Goal: Find specific page/section: Find specific page/section

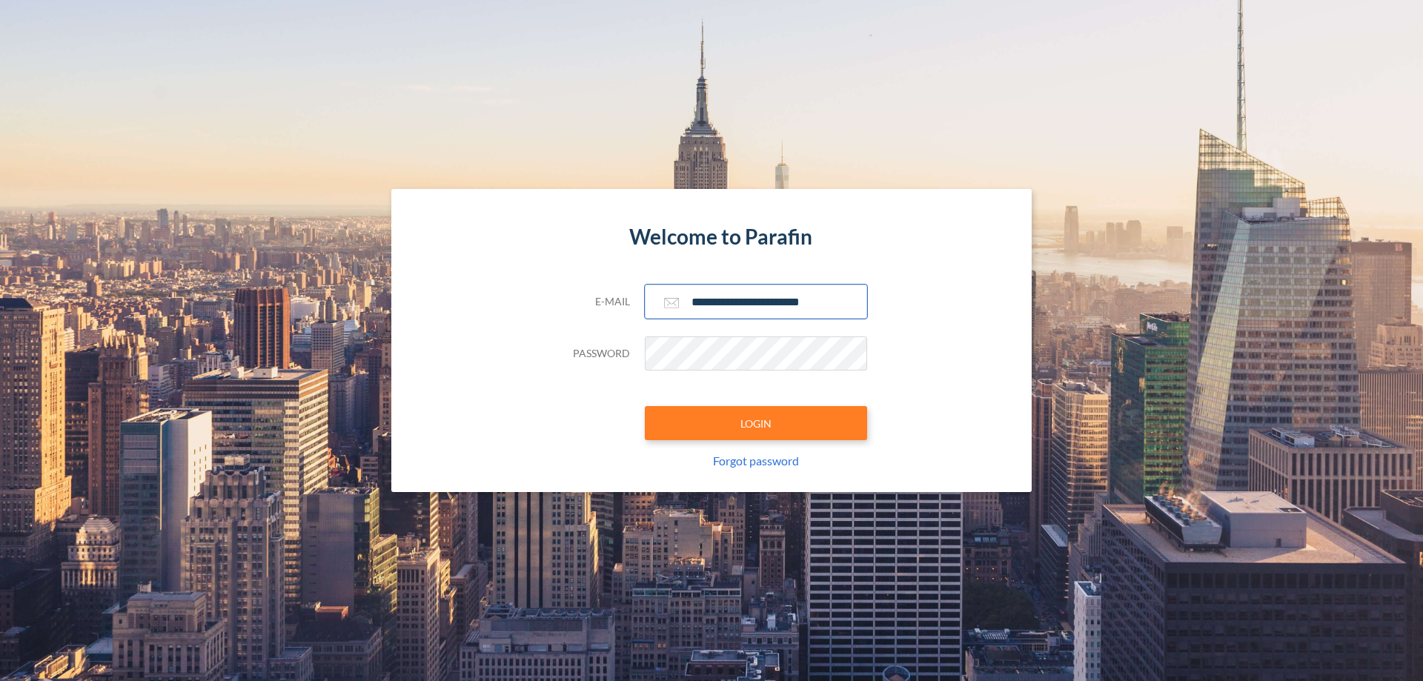
type input "**********"
click at [756, 423] on button "LOGIN" at bounding box center [756, 423] width 222 height 34
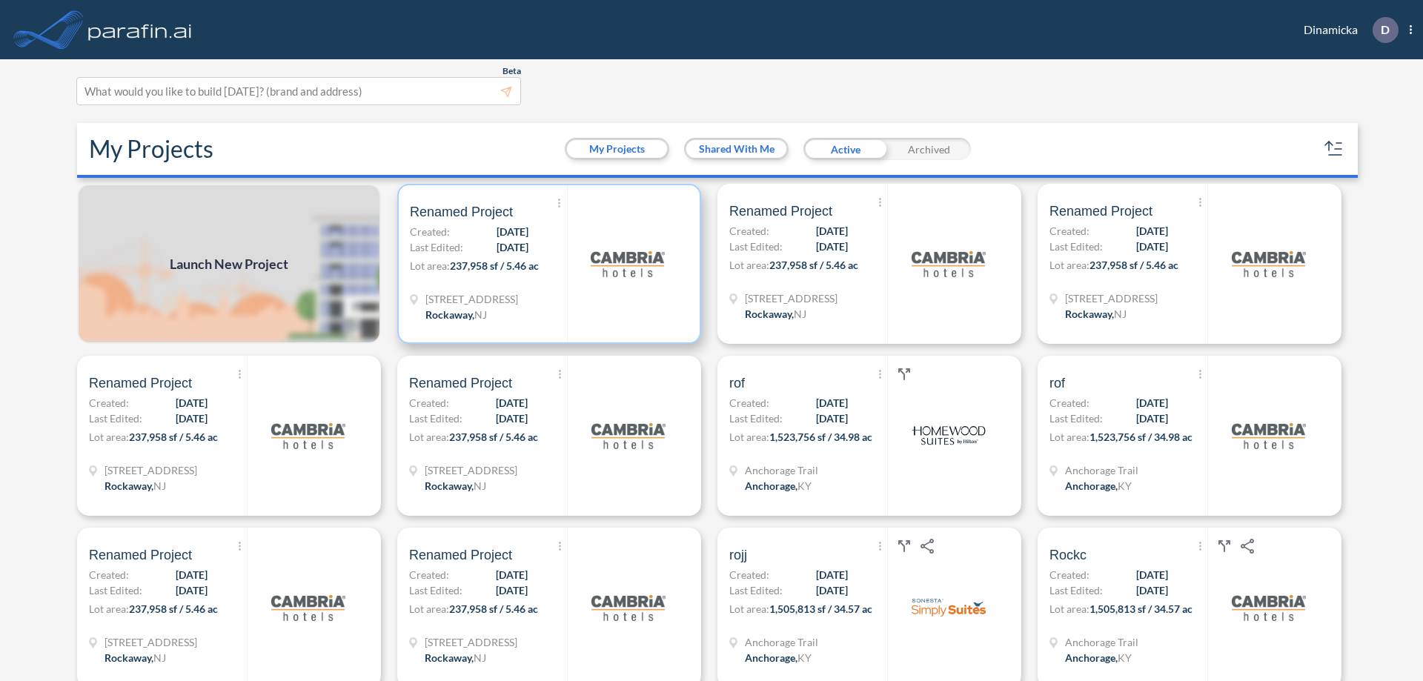
scroll to position [4, 0]
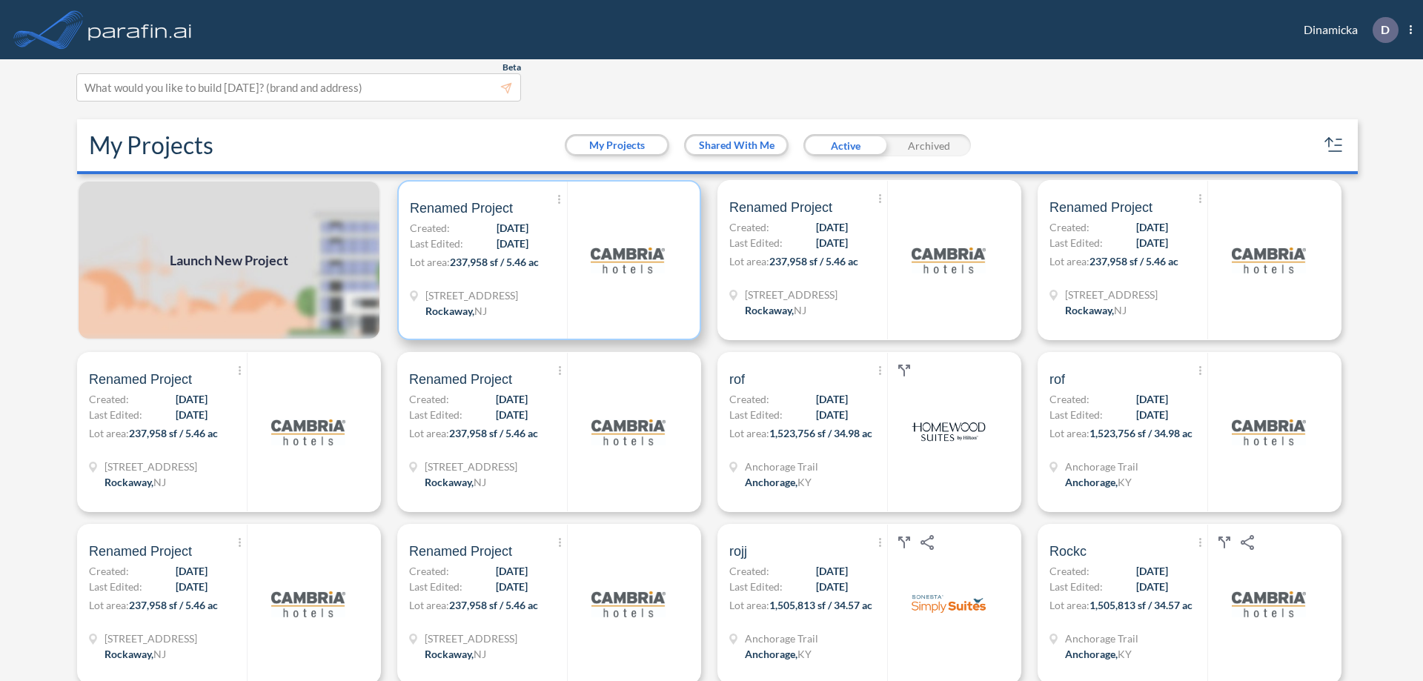
click at [546, 260] on p "Lot area: 237,958 sf / 5.46 ac" at bounding box center [488, 264] width 157 height 21
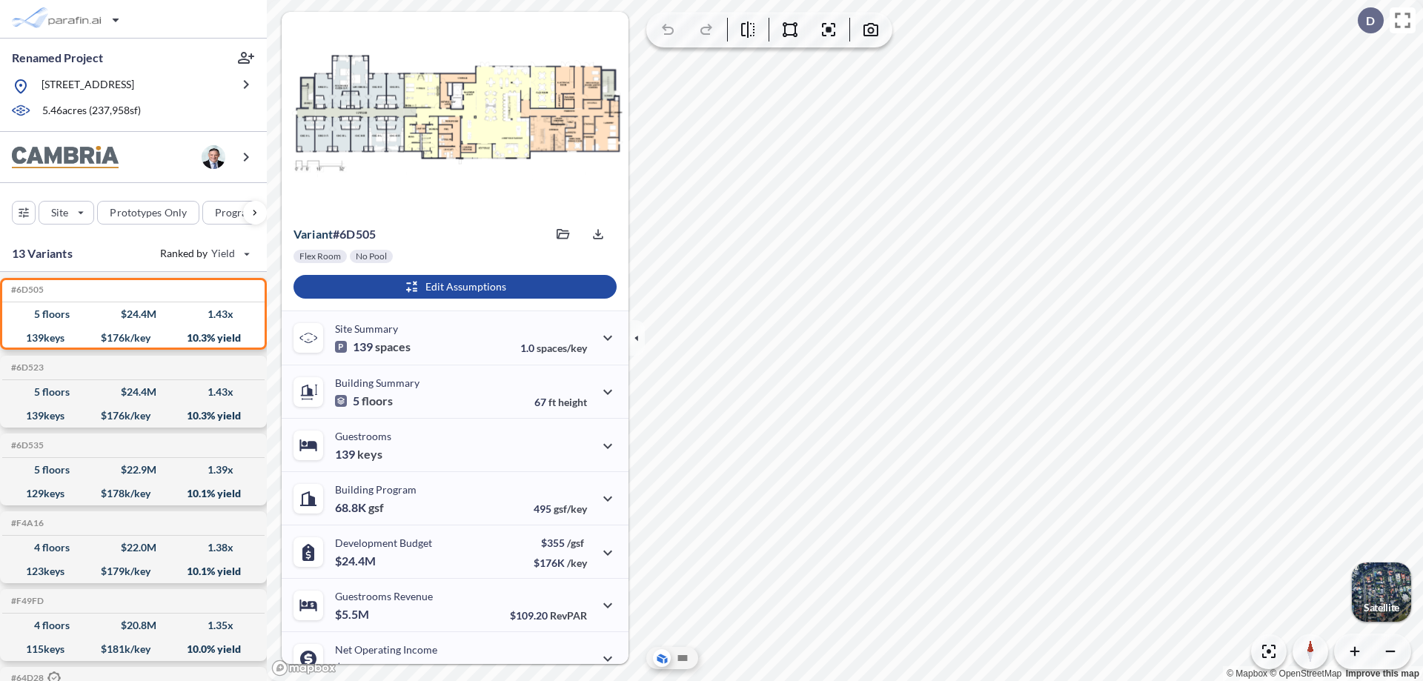
scroll to position [75, 0]
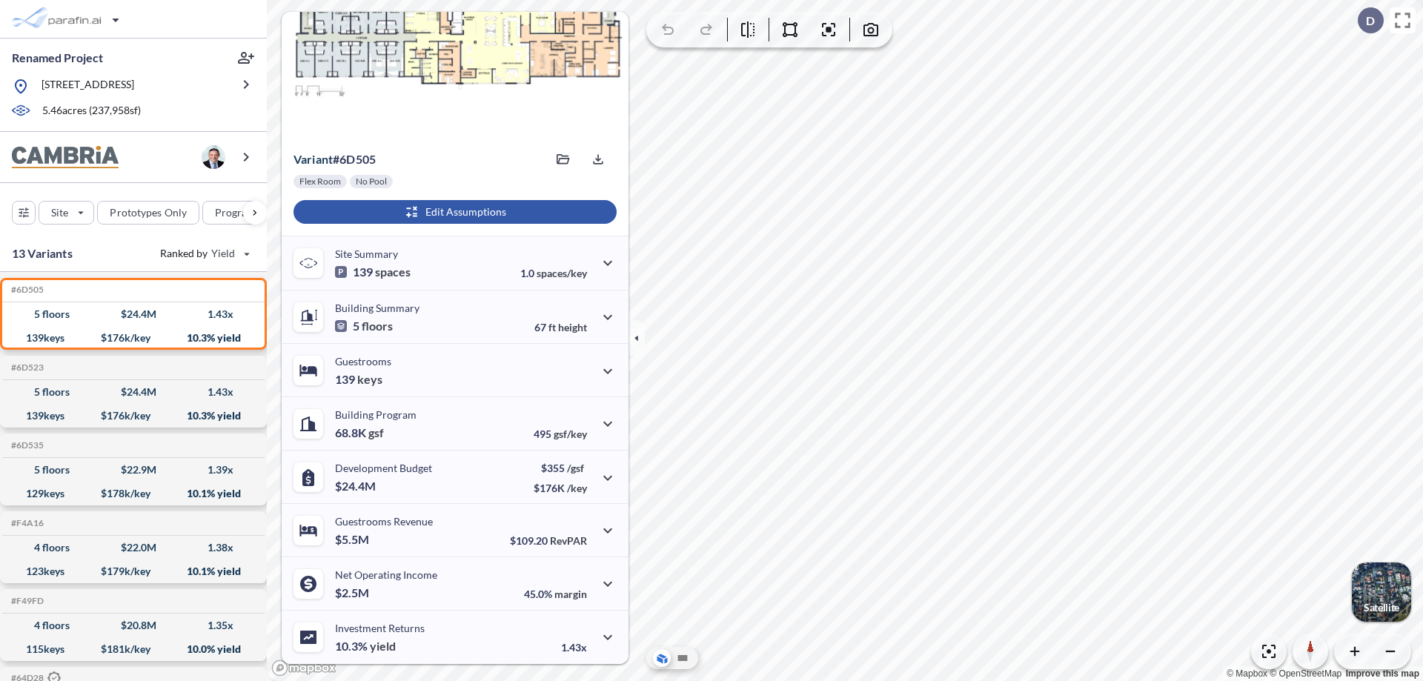
click at [453, 212] on div "button" at bounding box center [455, 212] width 323 height 24
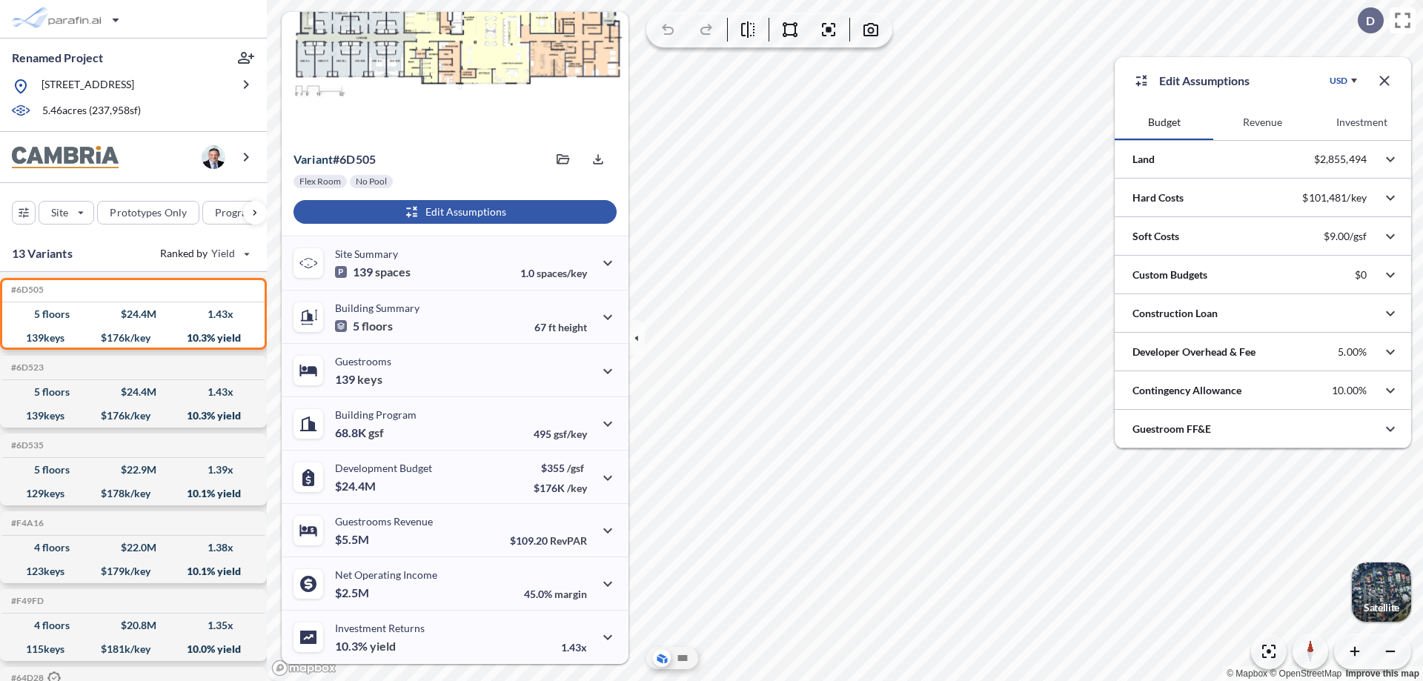
click at [1262, 122] on button "Revenue" at bounding box center [1263, 123] width 99 height 36
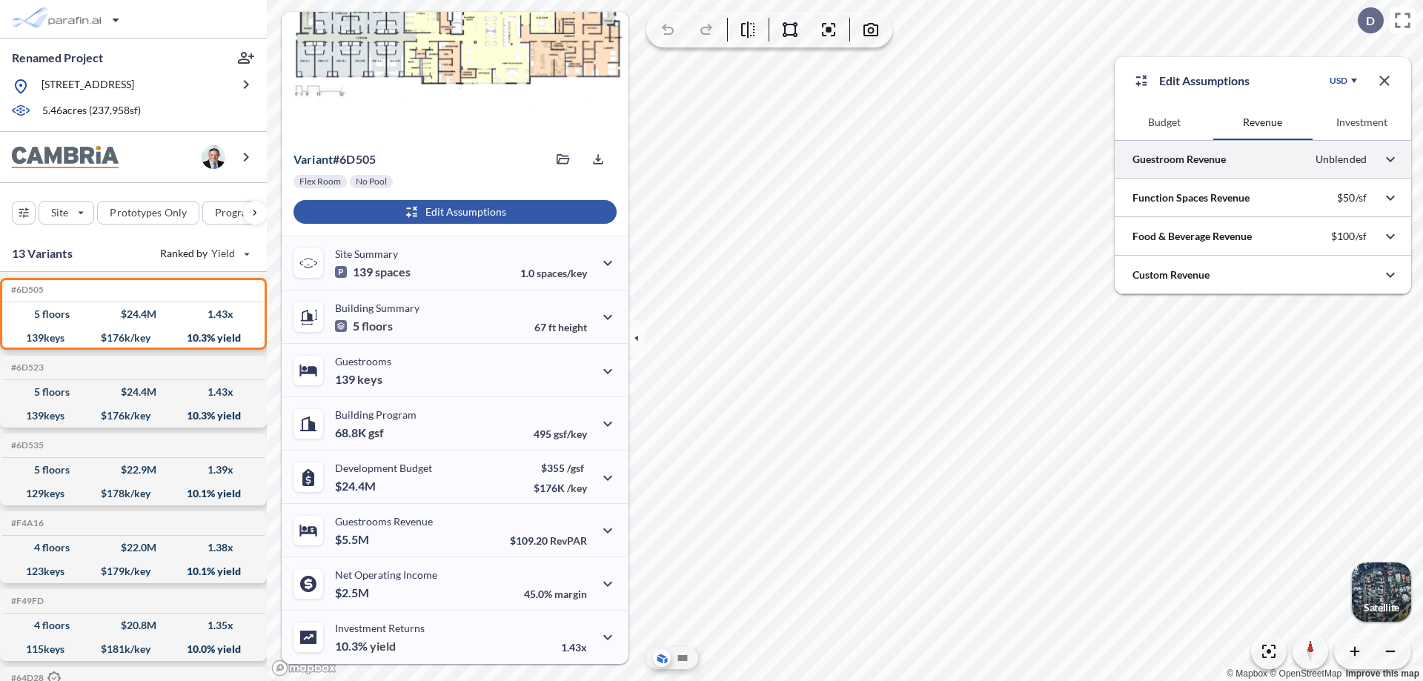
click at [1263, 159] on div at bounding box center [1263, 159] width 297 height 38
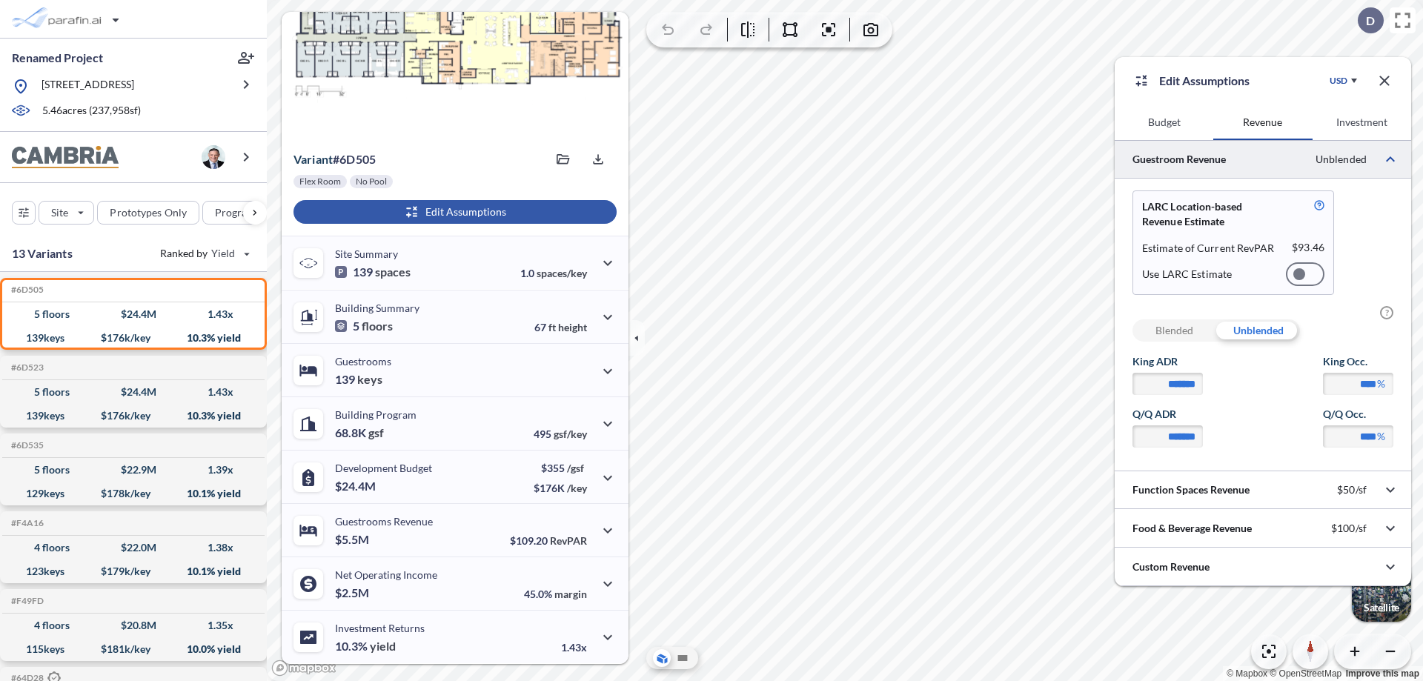
click at [1305, 274] on div at bounding box center [1305, 274] width 39 height 24
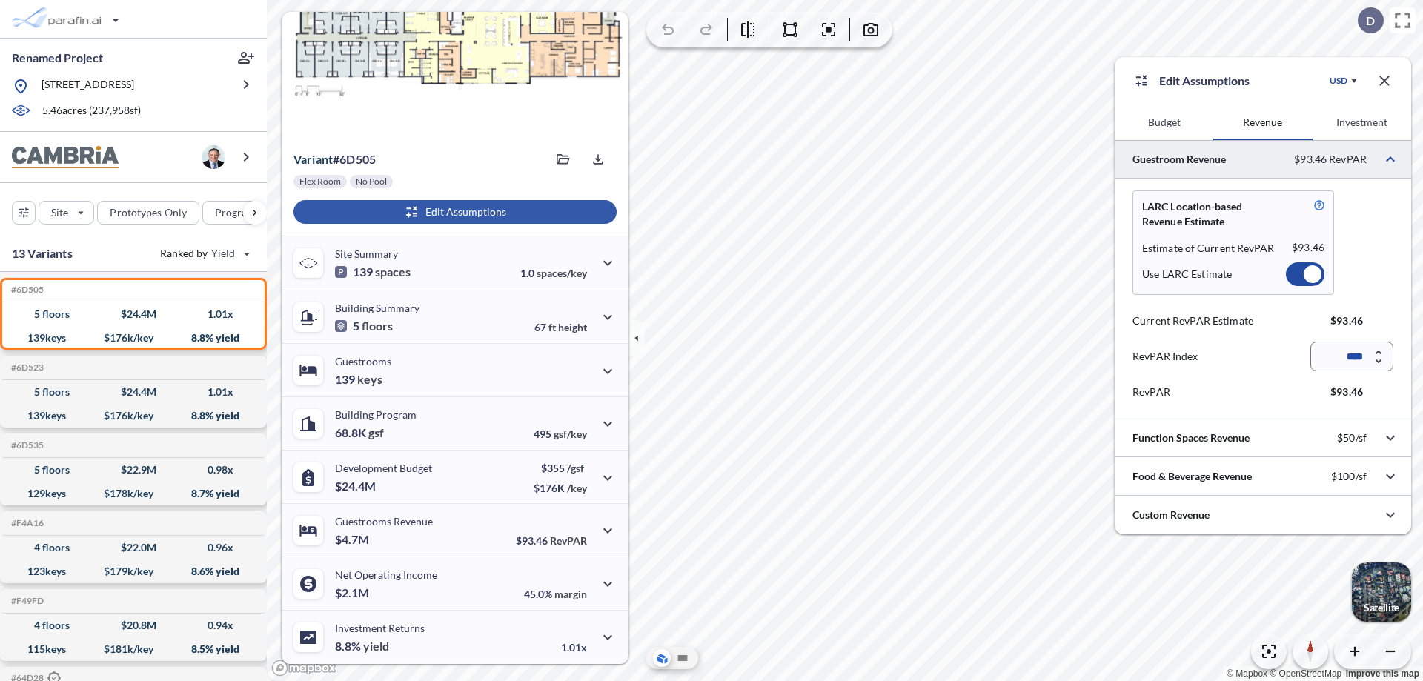
scroll to position [66, 0]
